Goal: Transaction & Acquisition: Download file/media

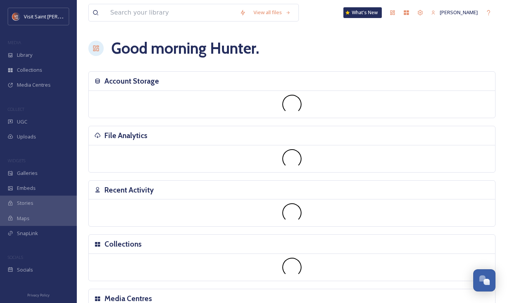
scroll to position [1309, 0]
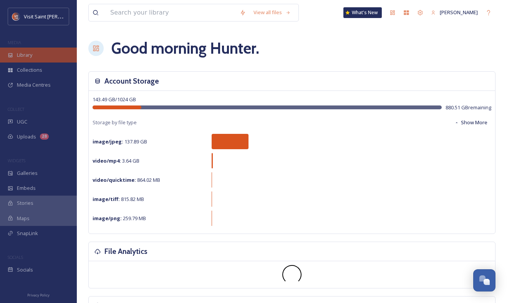
click at [18, 56] on span "Library" at bounding box center [24, 54] width 15 height 7
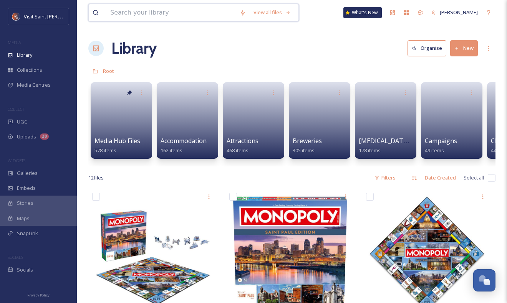
click at [147, 15] on input at bounding box center [170, 12] width 129 height 17
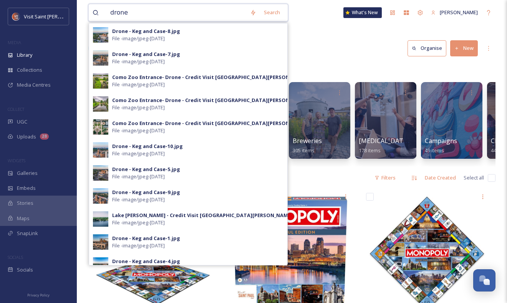
type input "drone"
click at [346, 71] on div "Root" at bounding box center [291, 71] width 407 height 15
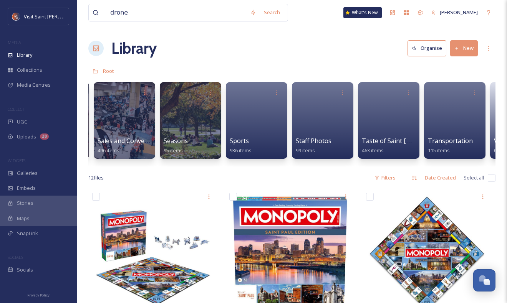
scroll to position [0, 1245]
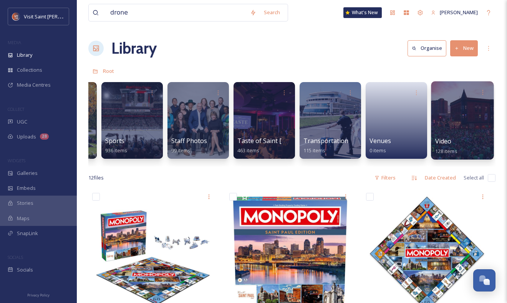
click at [446, 108] on div at bounding box center [462, 120] width 63 height 78
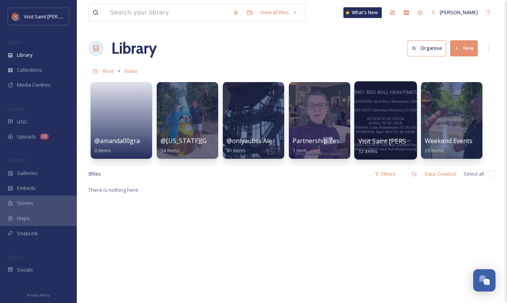
click at [388, 108] on div at bounding box center [385, 120] width 63 height 78
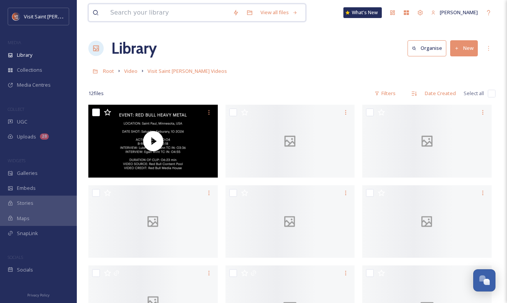
click at [172, 10] on input at bounding box center [167, 12] width 123 height 17
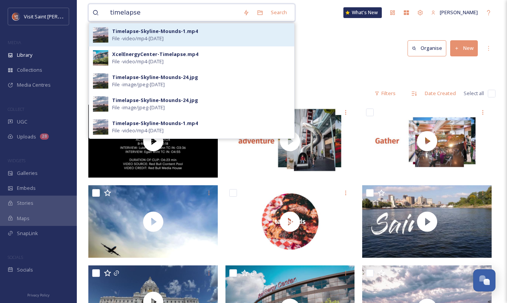
type input "timelapse"
click at [157, 37] on span "File - video/mp4 - [DATE]" at bounding box center [137, 38] width 51 height 7
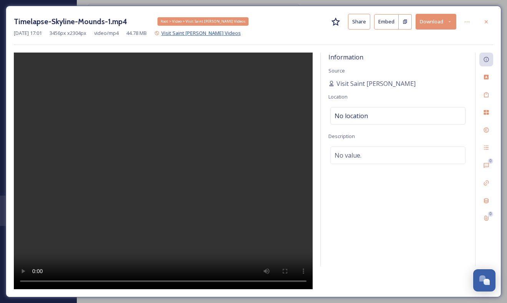
click at [210, 30] on span "Visit Saint [PERSON_NAME] Videos" at bounding box center [201, 33] width 80 height 7
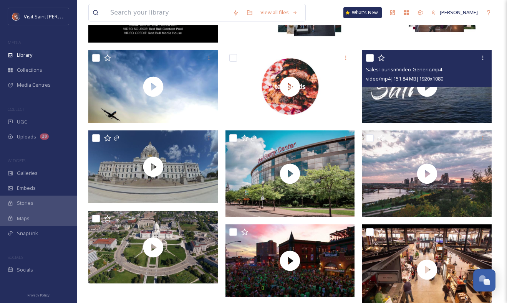
scroll to position [160, 0]
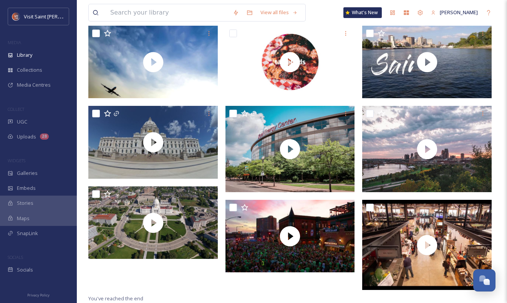
click at [167, 280] on div at bounding box center [154, 119] width 133 height 349
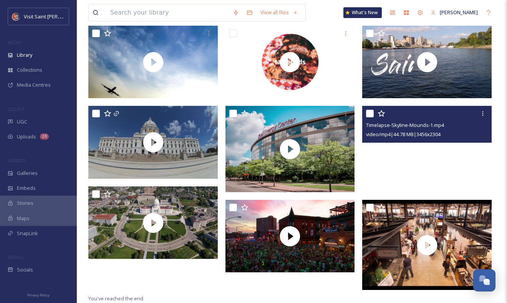
click at [401, 176] on video "Timelapse-Skyline-Mounds-1.mp4" at bounding box center [426, 149] width 129 height 86
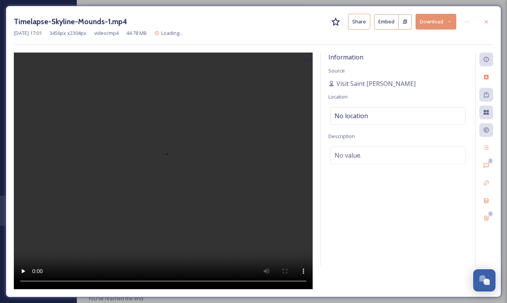
scroll to position [142, 0]
click at [447, 23] on icon at bounding box center [449, 21] width 5 height 5
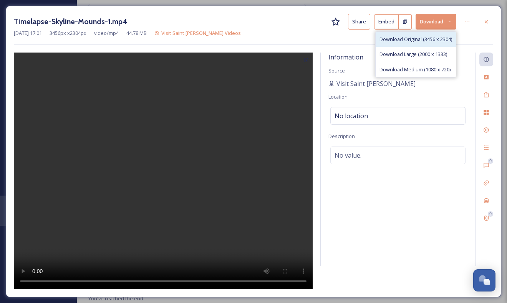
click at [418, 39] on span "Download Original (3456 x 2304)" at bounding box center [416, 39] width 73 height 7
